Goal: Navigation & Orientation: Find specific page/section

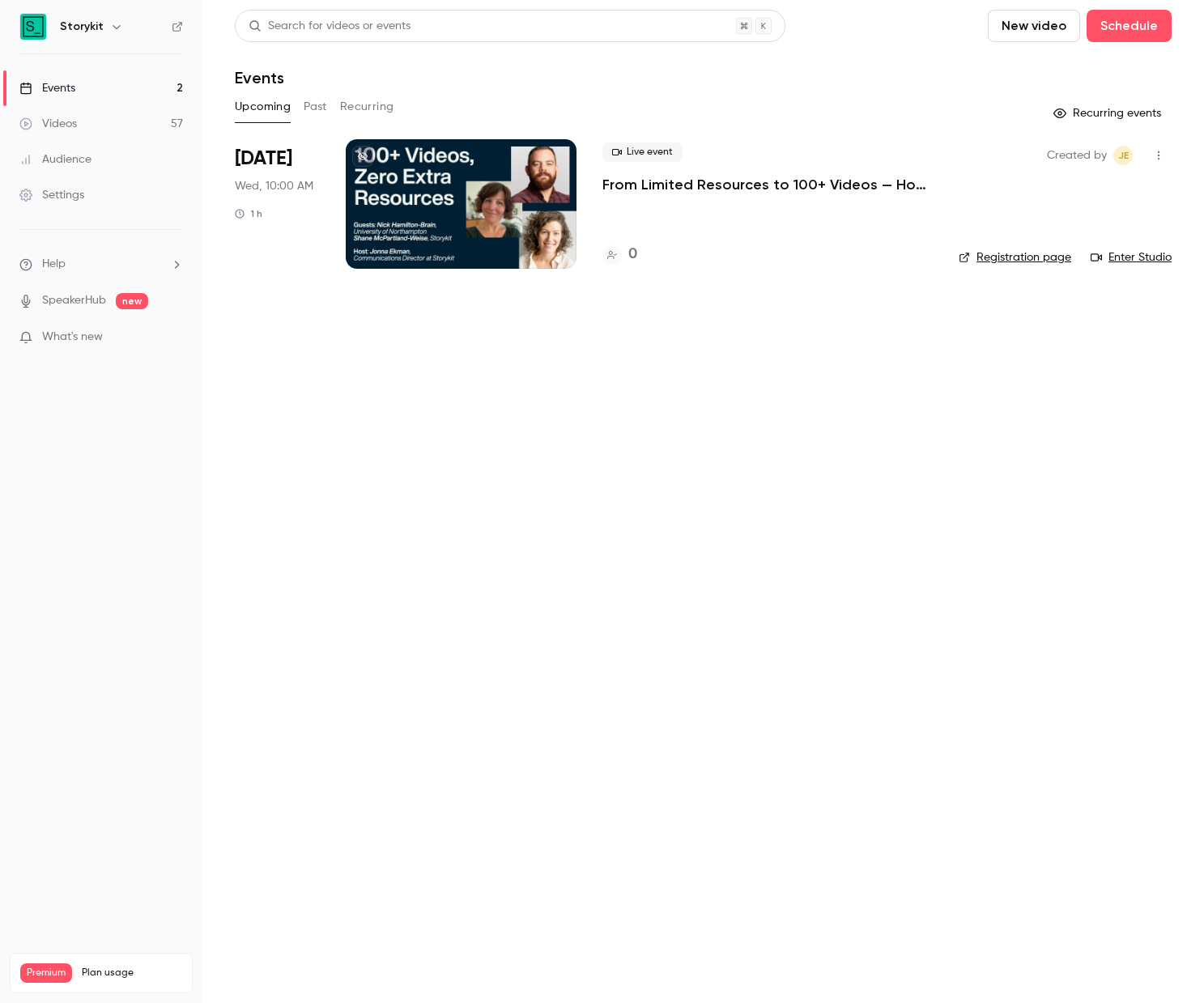
click at [47, 86] on div "Events" at bounding box center [47, 89] width 56 height 16
click at [65, 85] on div "Events" at bounding box center [47, 89] width 56 height 16
